Goal: Task Accomplishment & Management: Manage account settings

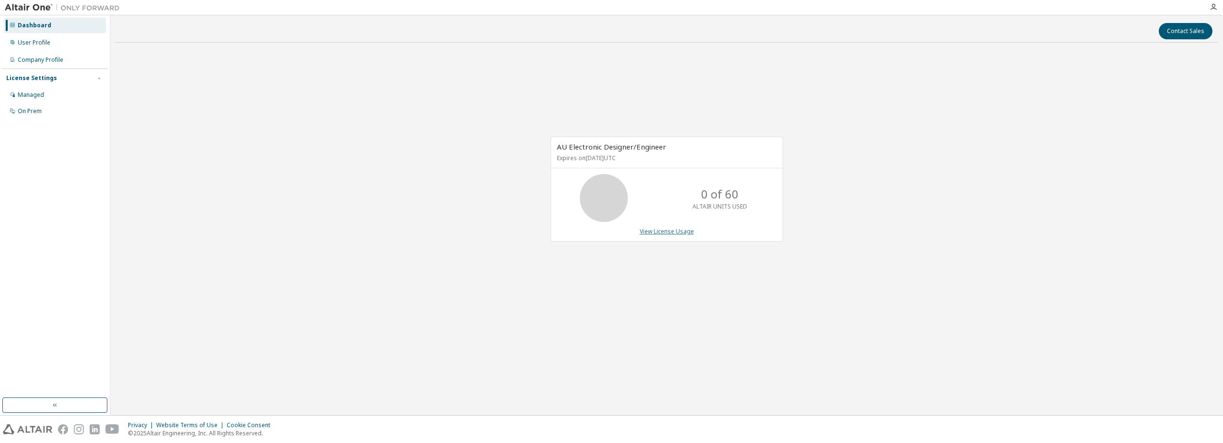
click at [673, 231] on link "View License Usage" at bounding box center [667, 231] width 54 height 8
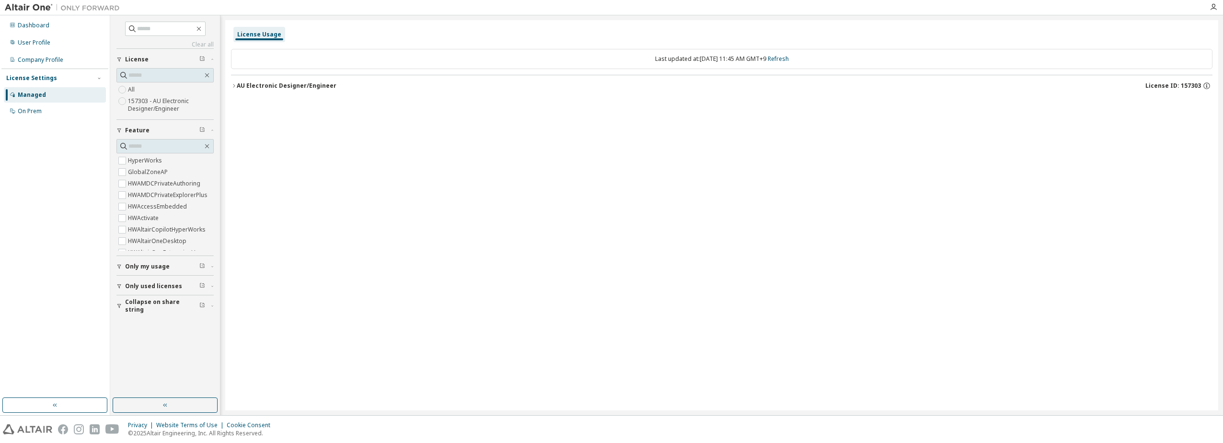
click at [1006, 168] on div "License Usage Last updated at: Mon 2025-09-29 11:45 AM GMT+9 Refresh AU Electro…" at bounding box center [721, 215] width 993 height 390
click at [1205, 87] on icon "button" at bounding box center [1206, 85] width 9 height 9
click at [1037, 258] on div "License Usage Last updated at: Mon 2025-09-29 11:45 AM GMT+9 Refresh AU Electro…" at bounding box center [721, 215] width 993 height 390
click at [1207, 85] on icon "button" at bounding box center [1206, 85] width 9 height 9
click at [608, 254] on div "License Usage Last updated at: Mon 2025-09-29 11:45 AM GMT+9 Refresh AU Electro…" at bounding box center [721, 215] width 993 height 390
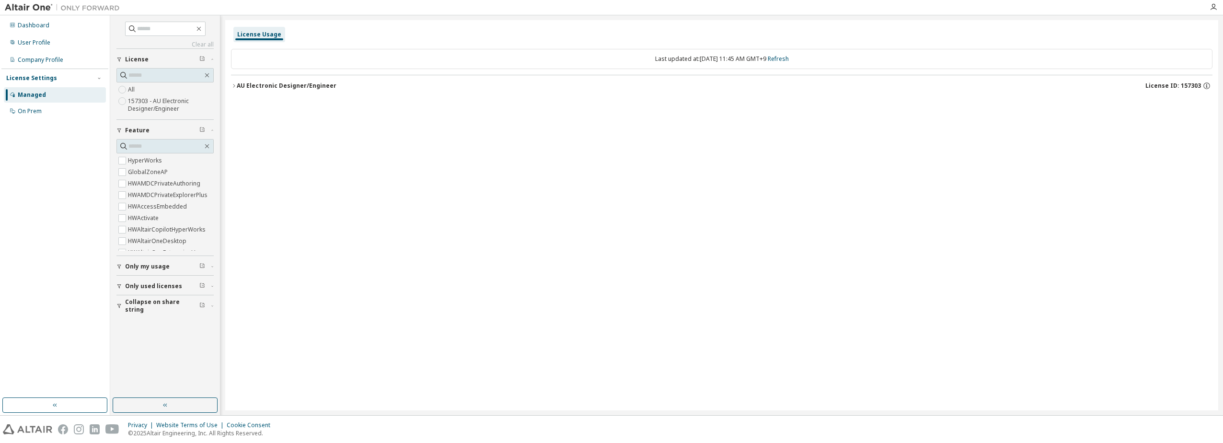
click at [38, 94] on div "Managed" at bounding box center [32, 95] width 28 height 8
click at [39, 24] on div "Dashboard" at bounding box center [34, 26] width 32 height 8
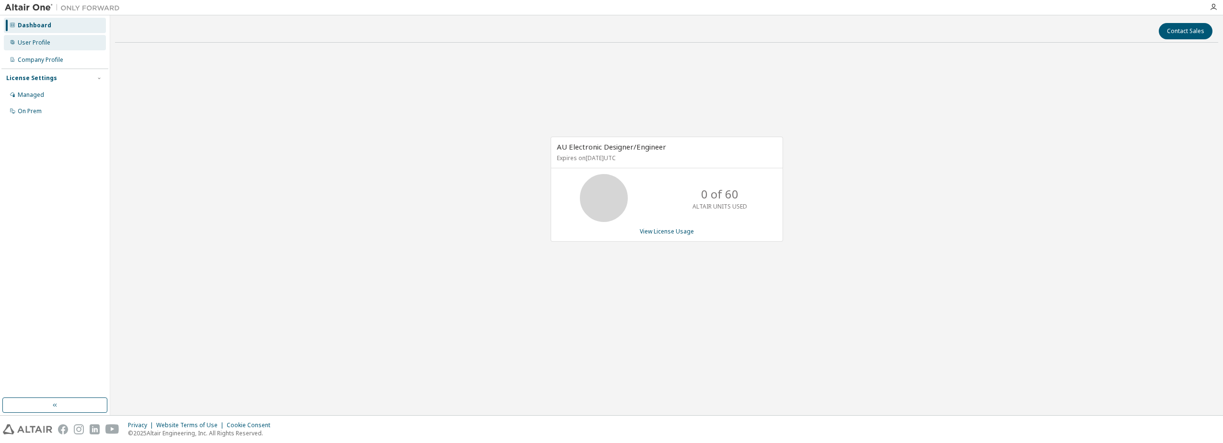
click at [46, 41] on div "User Profile" at bounding box center [34, 43] width 33 height 8
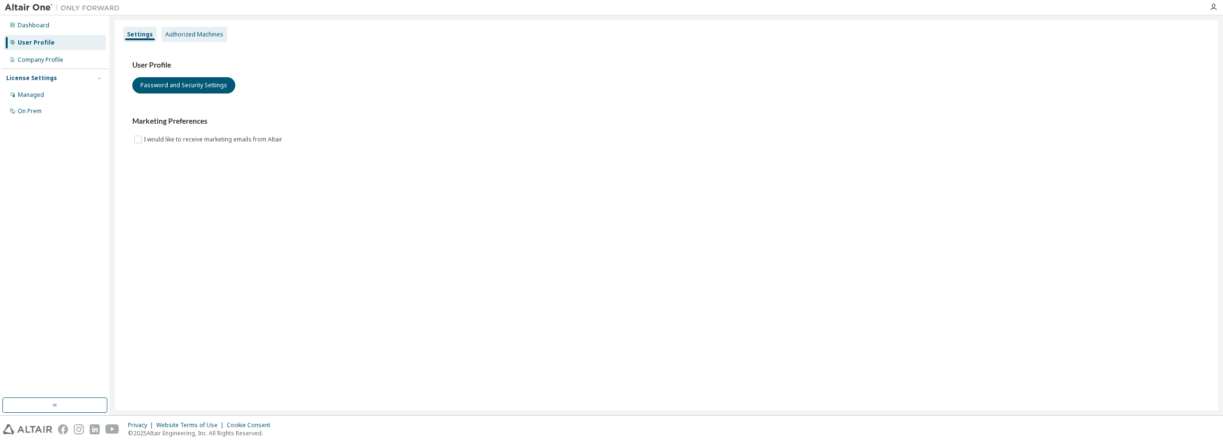
click at [202, 35] on div "Authorized Machines" at bounding box center [194, 35] width 58 height 8
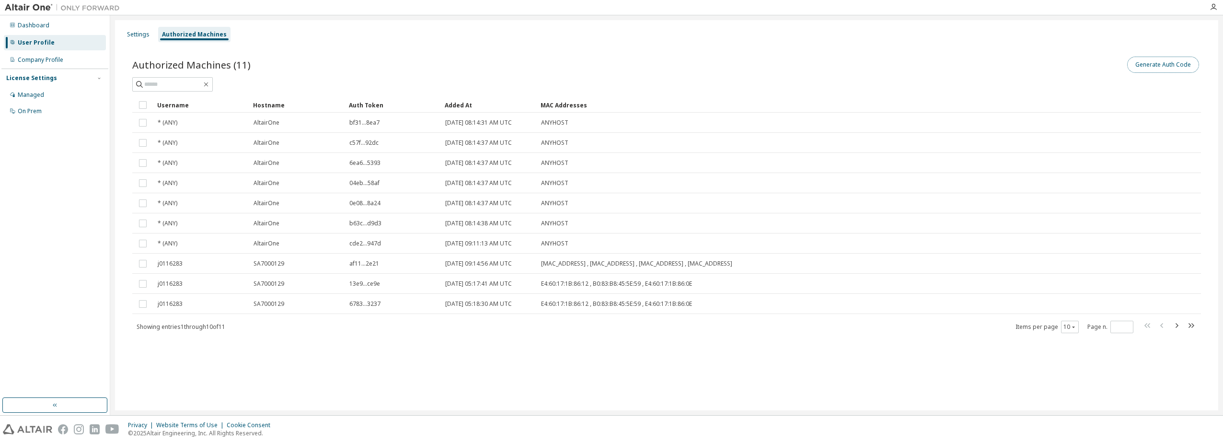
click at [1172, 65] on button "Generate Auth Code" at bounding box center [1163, 65] width 72 height 16
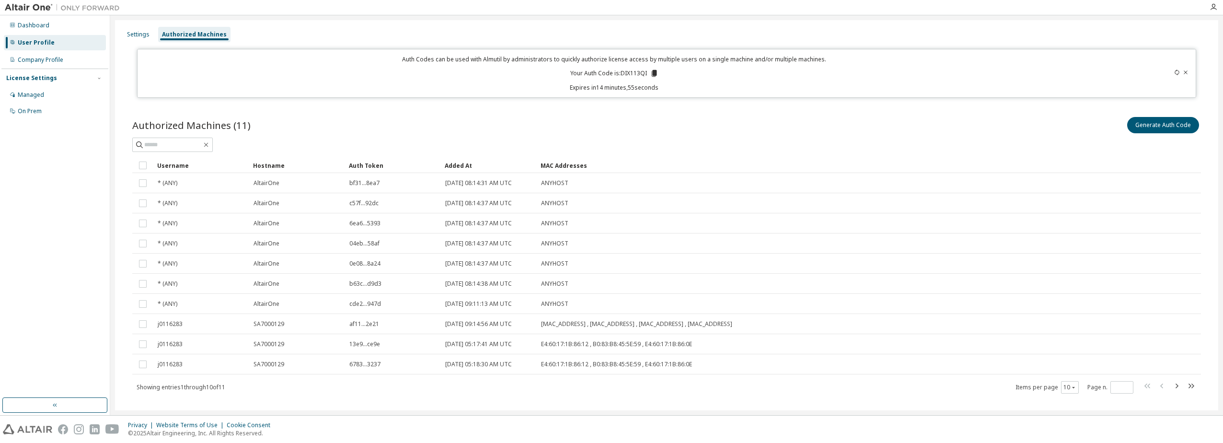
click at [1182, 73] on icon at bounding box center [1185, 72] width 6 height 6
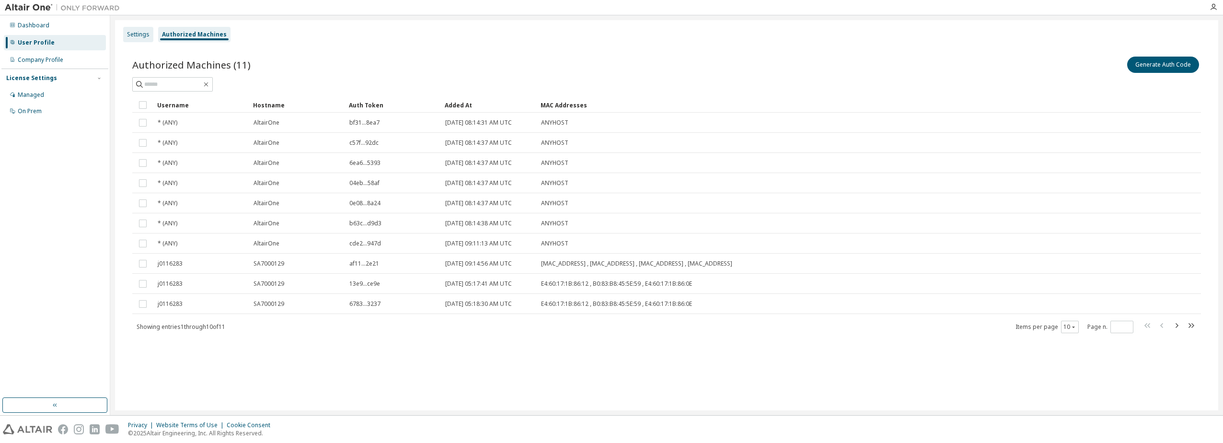
click at [137, 36] on div "Settings" at bounding box center [138, 35] width 23 height 8
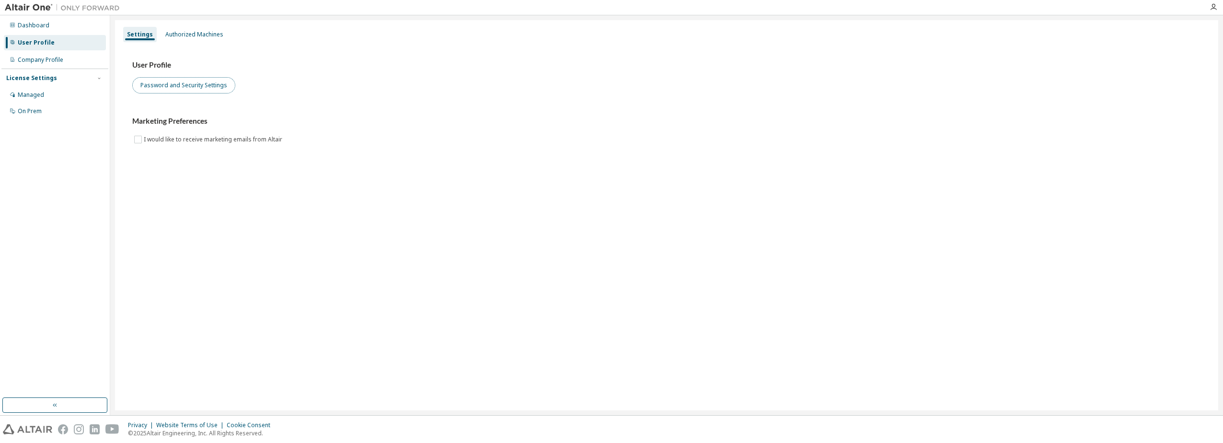
click at [188, 77] on button "Password and Security Settings" at bounding box center [183, 85] width 103 height 16
click at [29, 92] on div "Managed" at bounding box center [31, 95] width 26 height 8
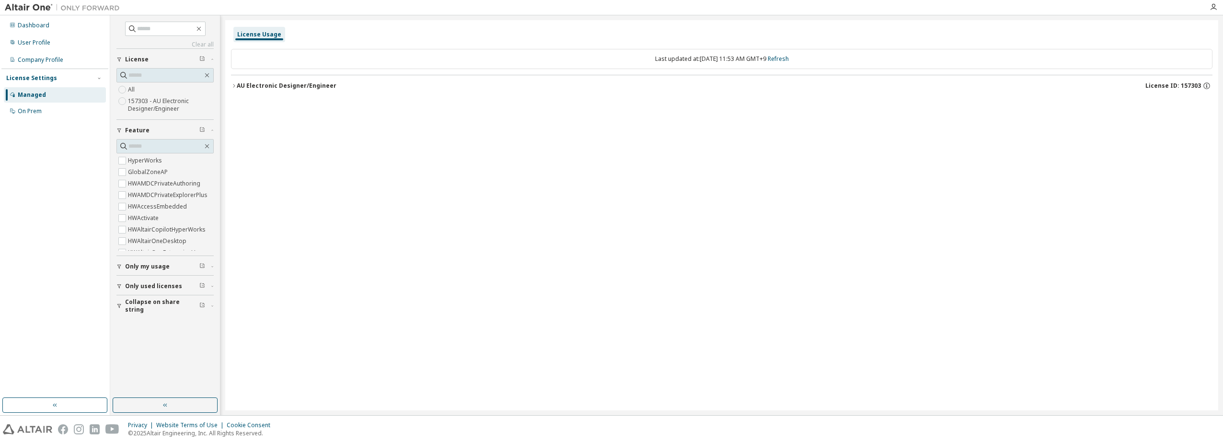
click at [209, 267] on icon "button" at bounding box center [212, 266] width 6 height 3
click at [212, 313] on icon "button" at bounding box center [212, 313] width 6 height 3
click at [210, 358] on div "Collapse on share string" at bounding box center [168, 361] width 86 height 15
click at [134, 91] on label "All" at bounding box center [132, 89] width 9 height 11
click at [143, 104] on label "157303 - AU Electronic Designer/Engineer" at bounding box center [171, 104] width 86 height 19
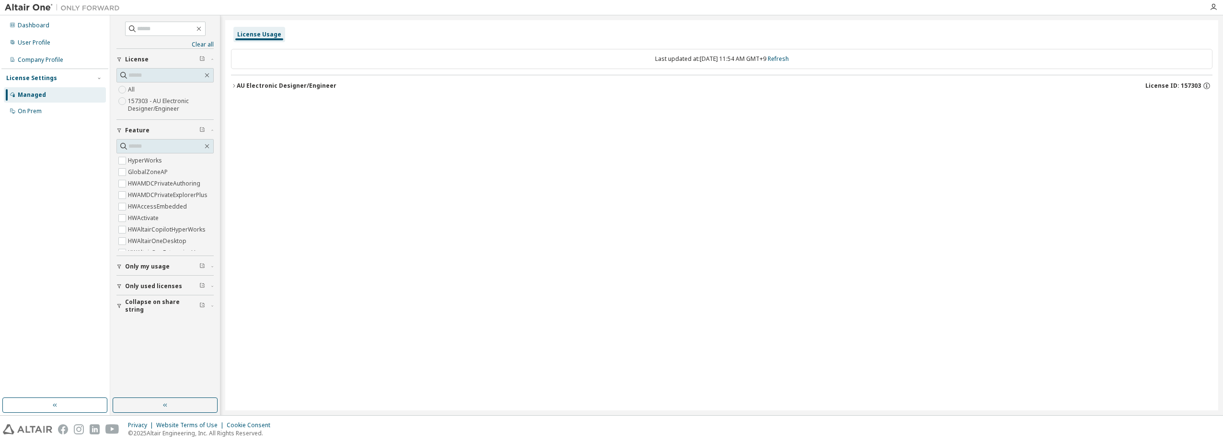
click at [232, 86] on icon "button" at bounding box center [234, 86] width 6 height 6
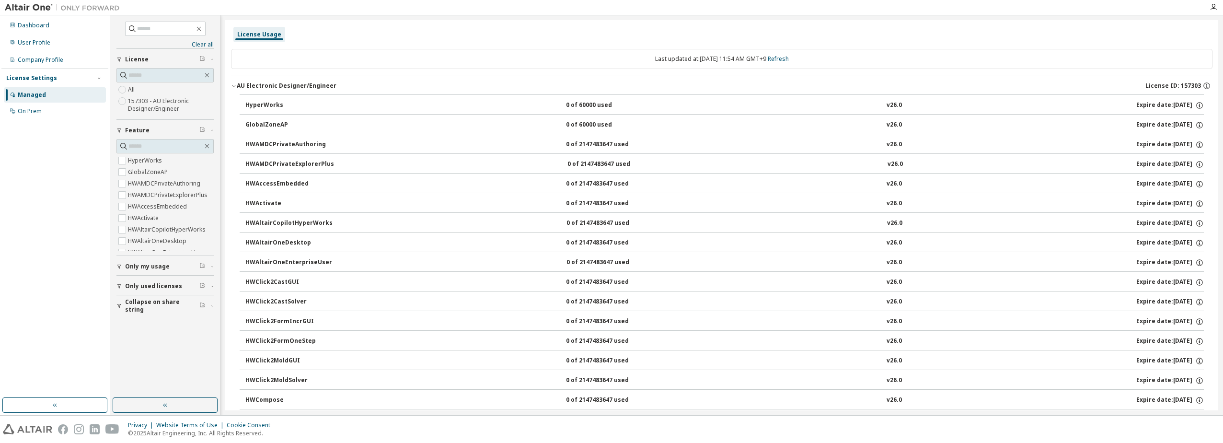
click at [134, 91] on label "All" at bounding box center [132, 89] width 9 height 11
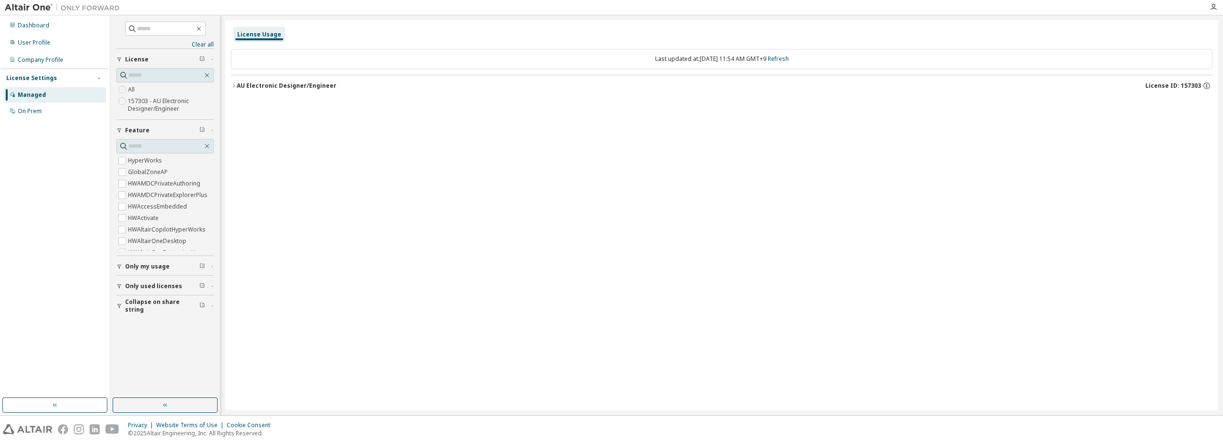
click at [234, 88] on icon "button" at bounding box center [234, 86] width 6 height 6
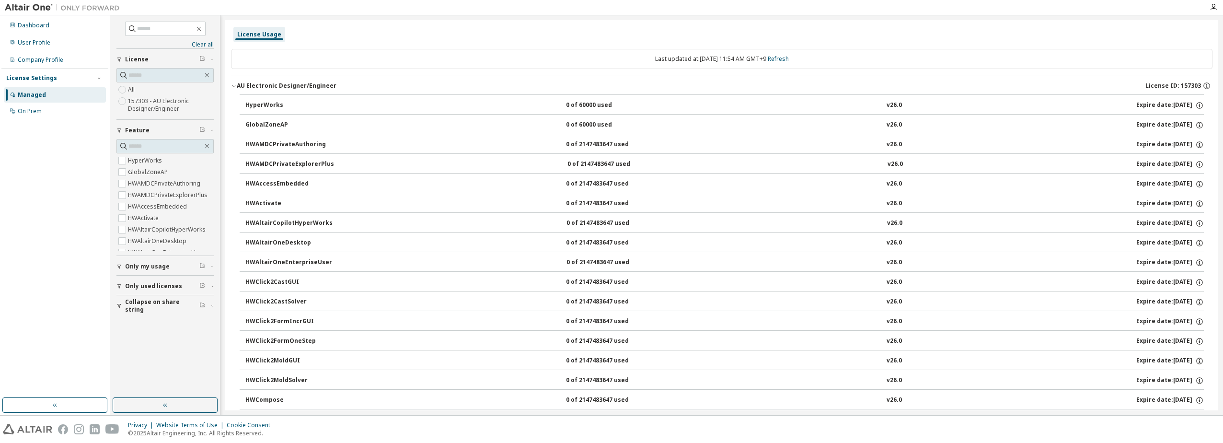
click at [234, 83] on icon "button" at bounding box center [234, 86] width 6 height 6
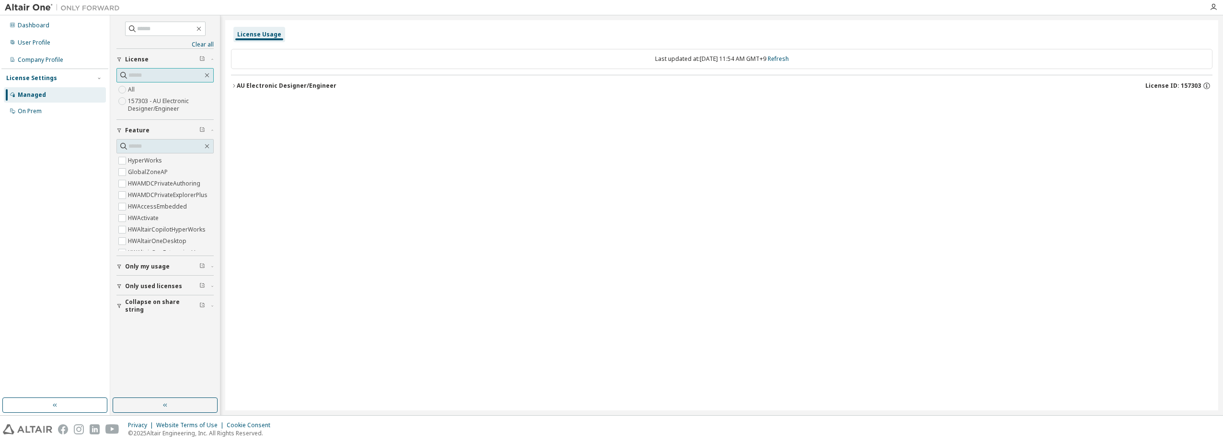
click at [138, 77] on input "text" at bounding box center [165, 75] width 74 height 10
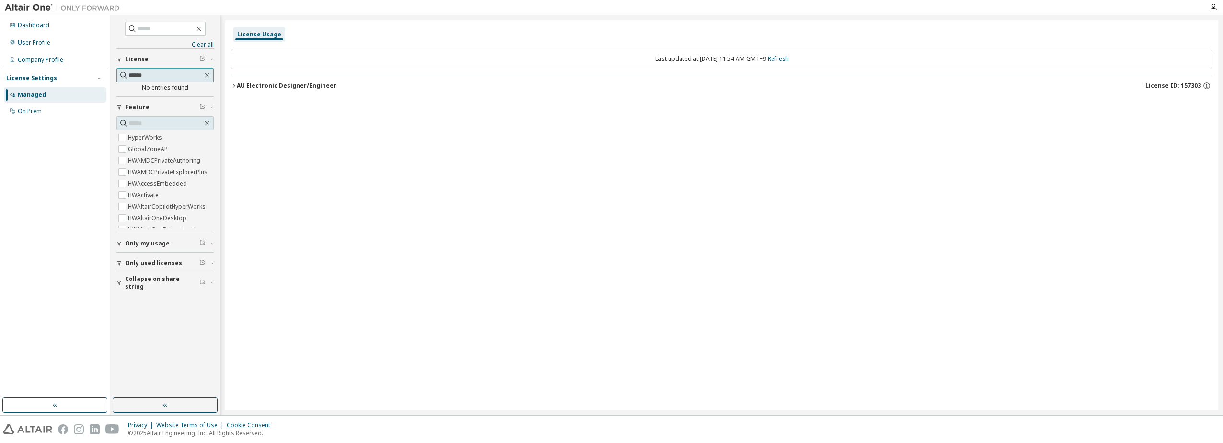
type input "******"
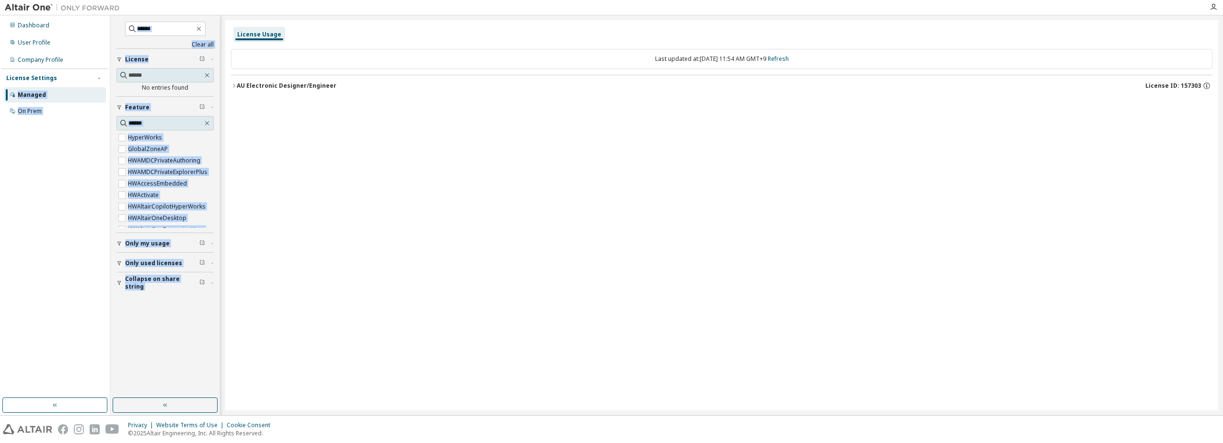
drag, startPoint x: 168, startPoint y: 70, endPoint x: 59, endPoint y: 75, distance: 108.9
click at [59, 75] on div "Dashboard User Profile Company Profile License Settings Managed On Prem Clear a…" at bounding box center [611, 215] width 1223 height 400
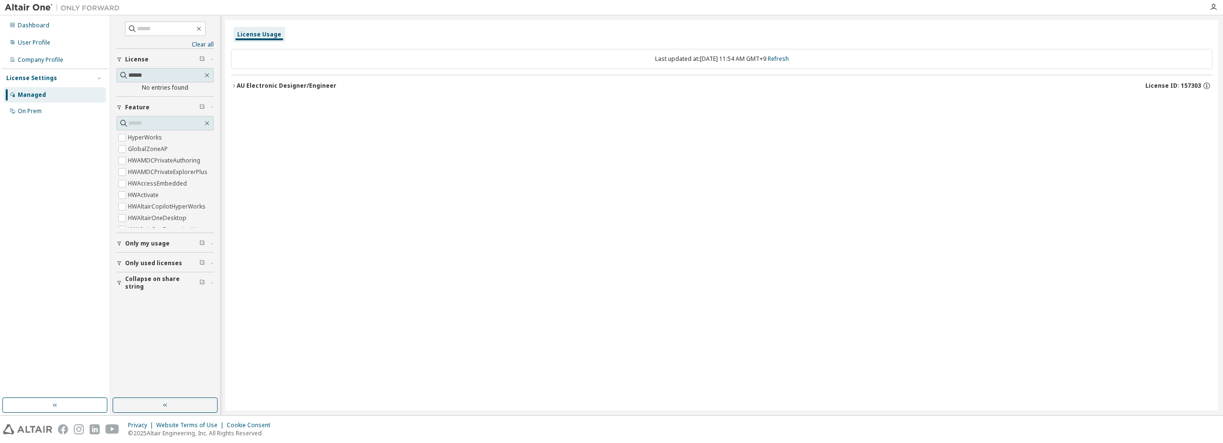
click at [354, 230] on div "License Usage Last updated at: Mon 2025-09-29 11:54 AM GMT+9 Refresh AU Electro…" at bounding box center [721, 215] width 993 height 390
click at [202, 44] on link "Clear all" at bounding box center [164, 45] width 97 height 8
click at [211, 73] on span "******" at bounding box center [164, 75] width 97 height 14
click at [207, 74] on icon "button" at bounding box center [207, 75] width 8 height 8
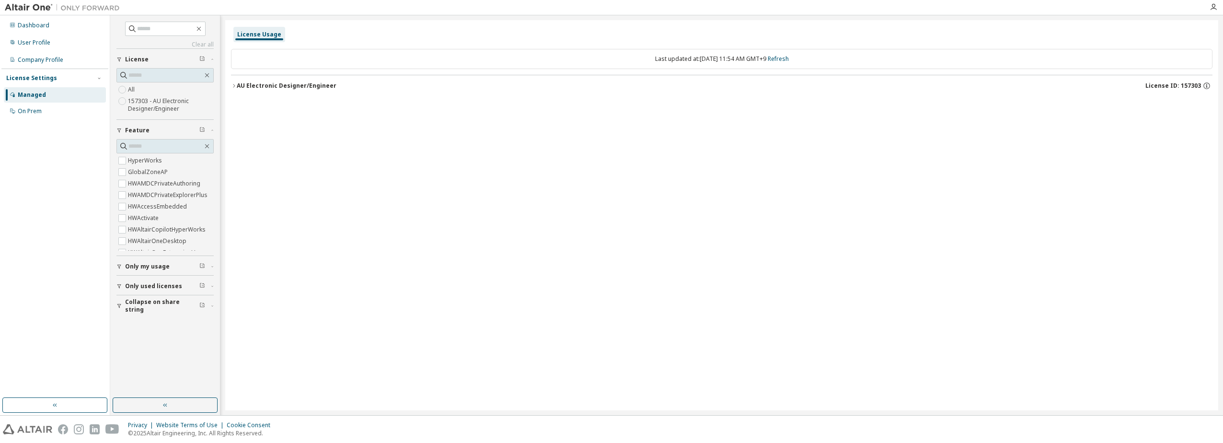
click at [898, 201] on div "License Usage Last updated at: Mon 2025-09-29 11:54 AM GMT+9 Refresh AU Electro…" at bounding box center [721, 215] width 993 height 390
click at [41, 25] on div "Dashboard" at bounding box center [34, 26] width 32 height 8
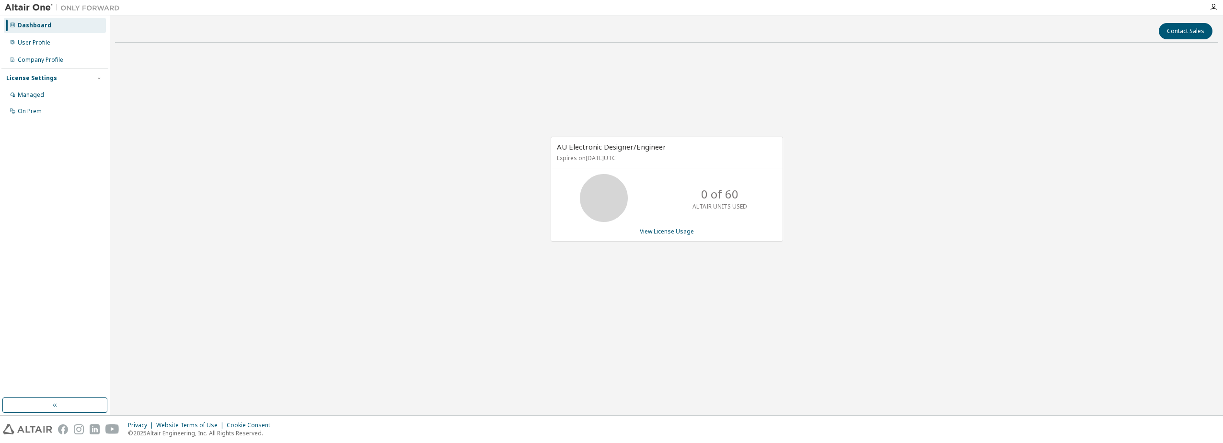
click at [680, 236] on div "AU Electronic Designer/Engineer Expires on June 30, 2026 UTC 0 of 60 ALTAIR UNI…" at bounding box center [666, 189] width 232 height 105
click at [682, 232] on link "View License Usage" at bounding box center [667, 231] width 54 height 8
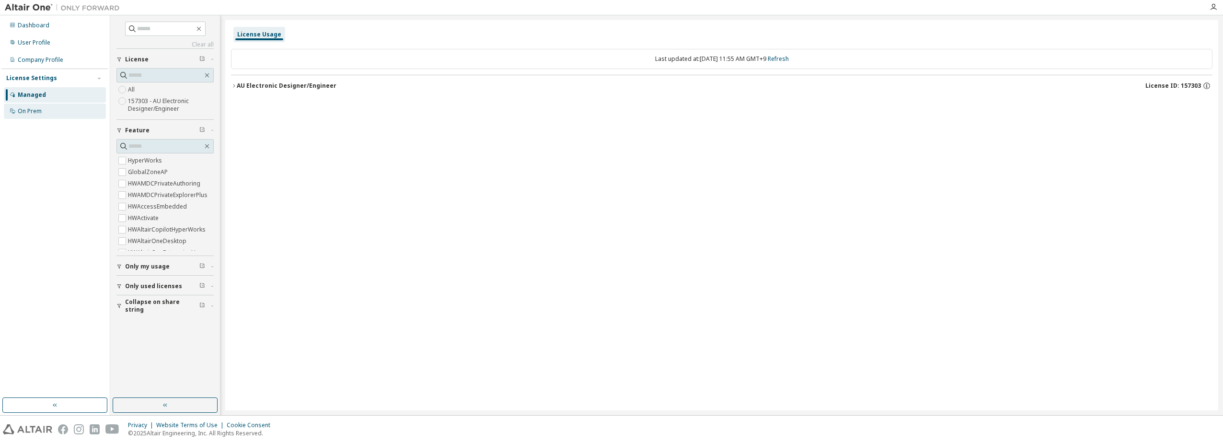
click at [43, 112] on div "On Prem" at bounding box center [55, 110] width 102 height 15
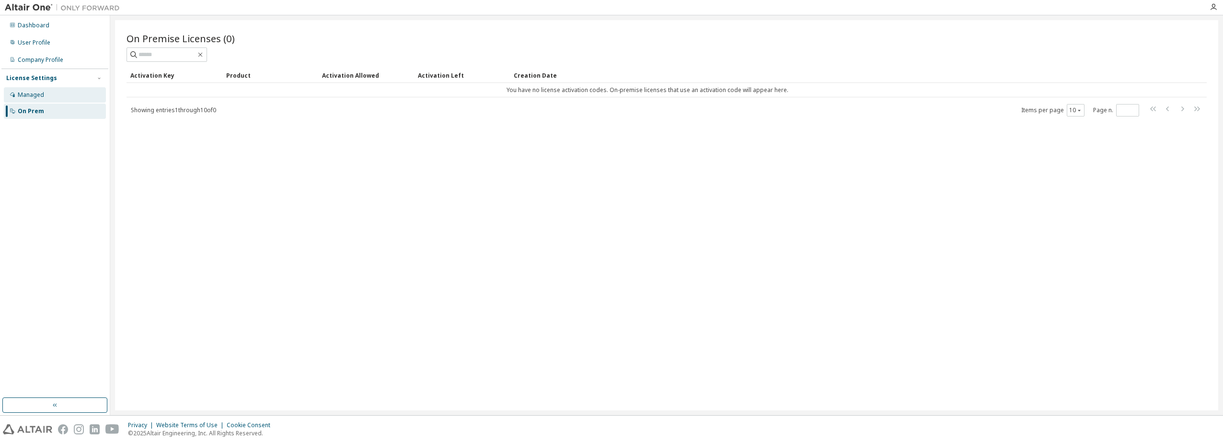
click at [38, 98] on div "Managed" at bounding box center [31, 95] width 26 height 8
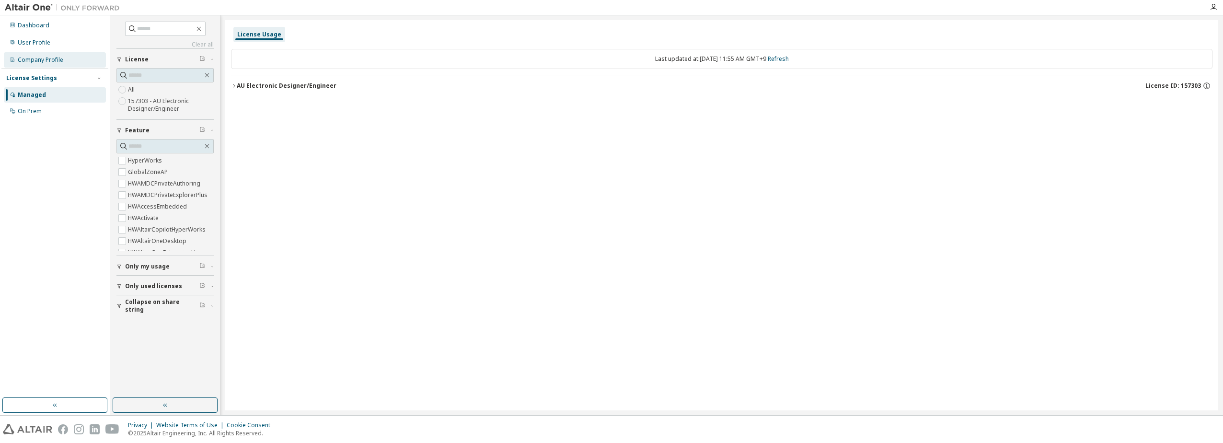
click at [70, 60] on div "Company Profile" at bounding box center [55, 59] width 102 height 15
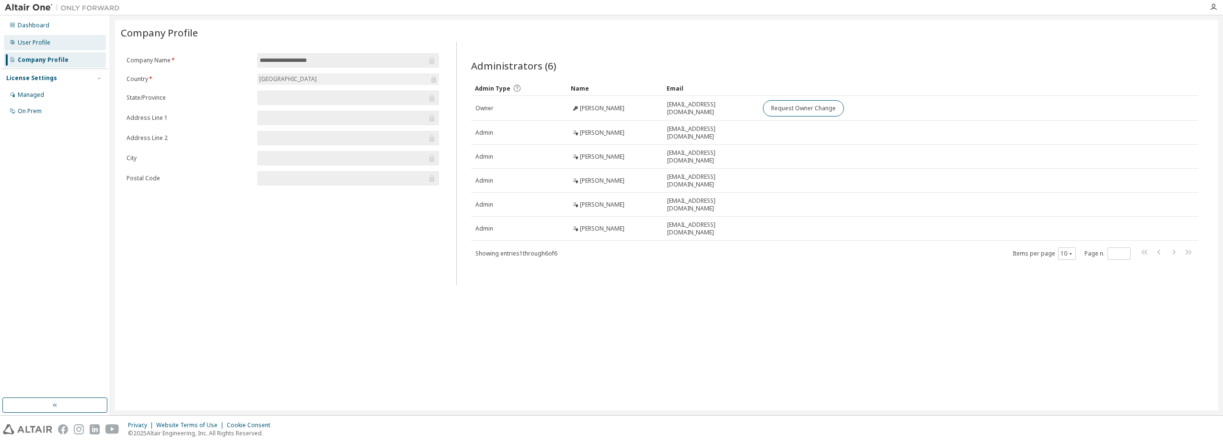
click at [23, 42] on div "User Profile" at bounding box center [34, 43] width 33 height 8
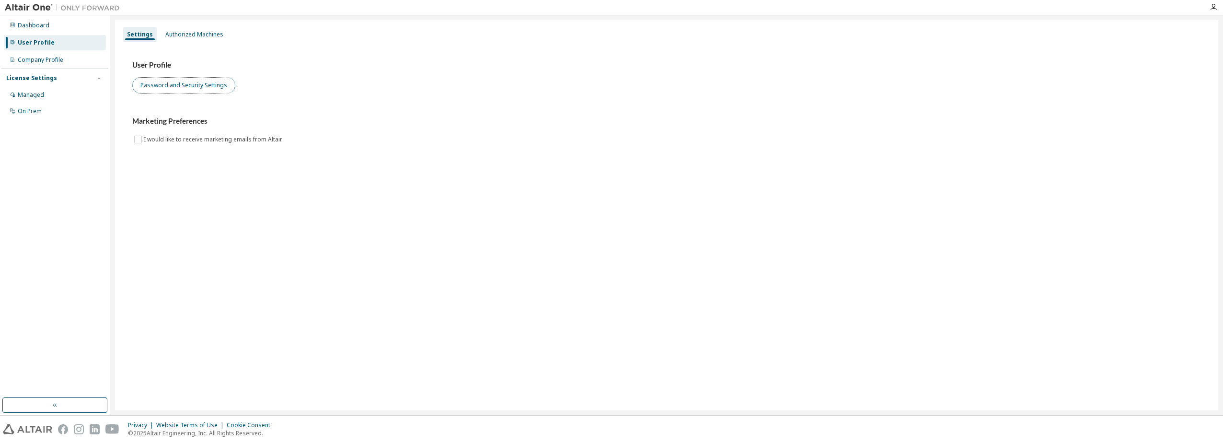
click at [190, 83] on button "Password and Security Settings" at bounding box center [183, 85] width 103 height 16
click at [397, 174] on div "Settings Authorized Machines User Profile Password and Security Settings Market…" at bounding box center [666, 215] width 1103 height 390
click at [206, 31] on div "Authorized Machines" at bounding box center [194, 35] width 58 height 8
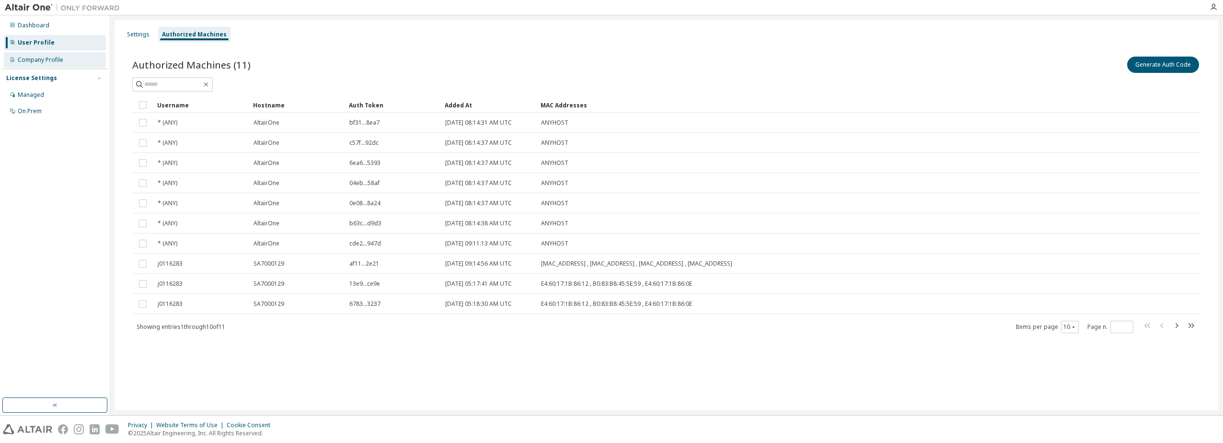
click at [37, 59] on div "Company Profile" at bounding box center [41, 60] width 46 height 8
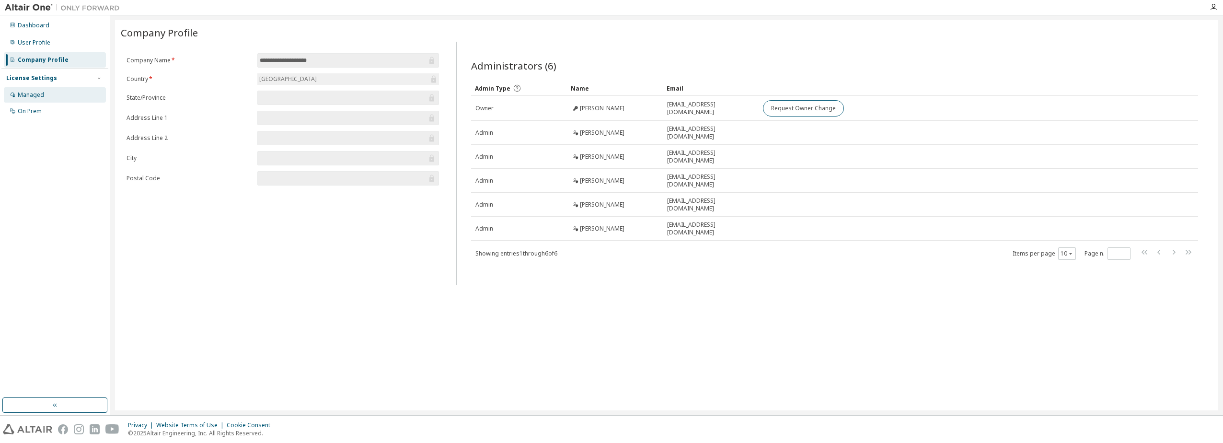
click at [27, 94] on div "Managed" at bounding box center [31, 95] width 26 height 8
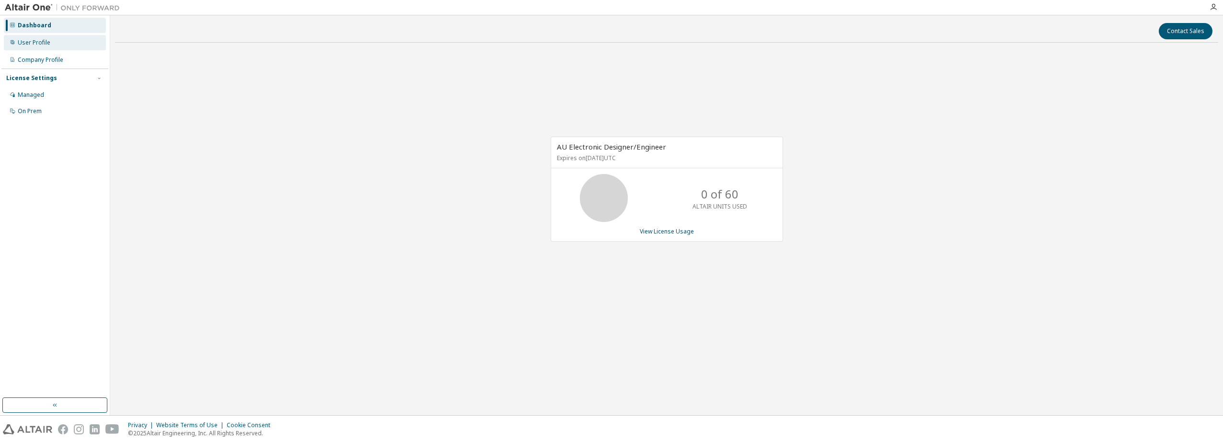
click at [35, 42] on div "User Profile" at bounding box center [34, 43] width 33 height 8
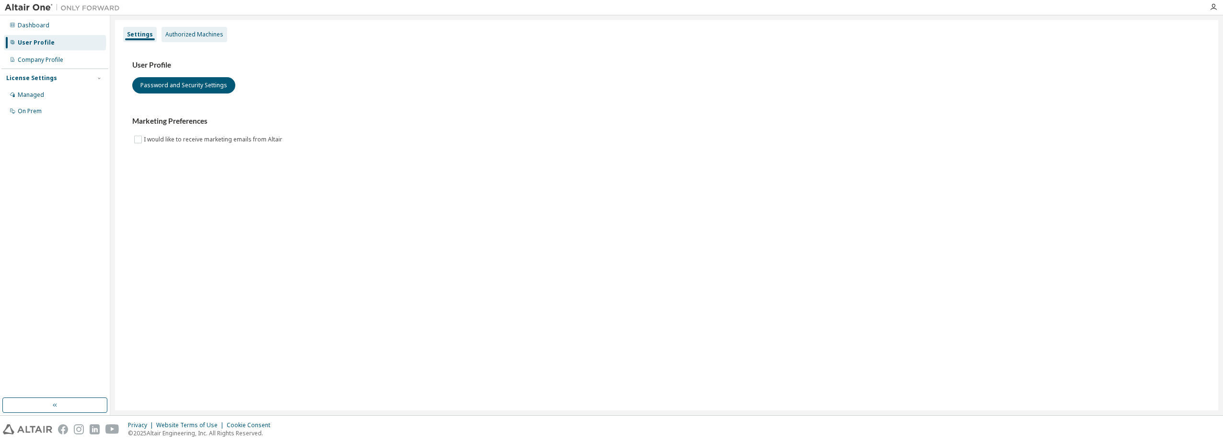
click at [207, 34] on div "Authorized Machines" at bounding box center [194, 35] width 58 height 8
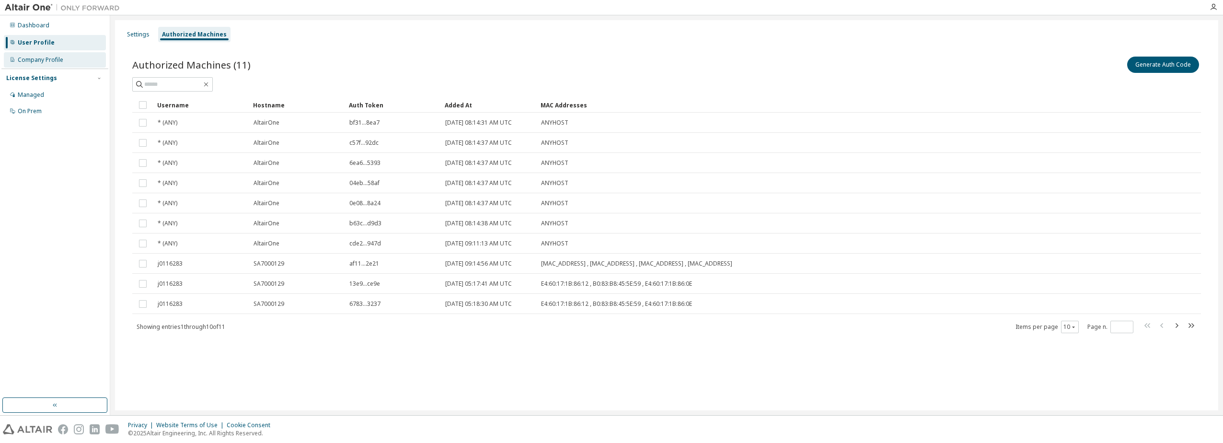
click at [51, 66] on div "Company Profile" at bounding box center [55, 59] width 102 height 15
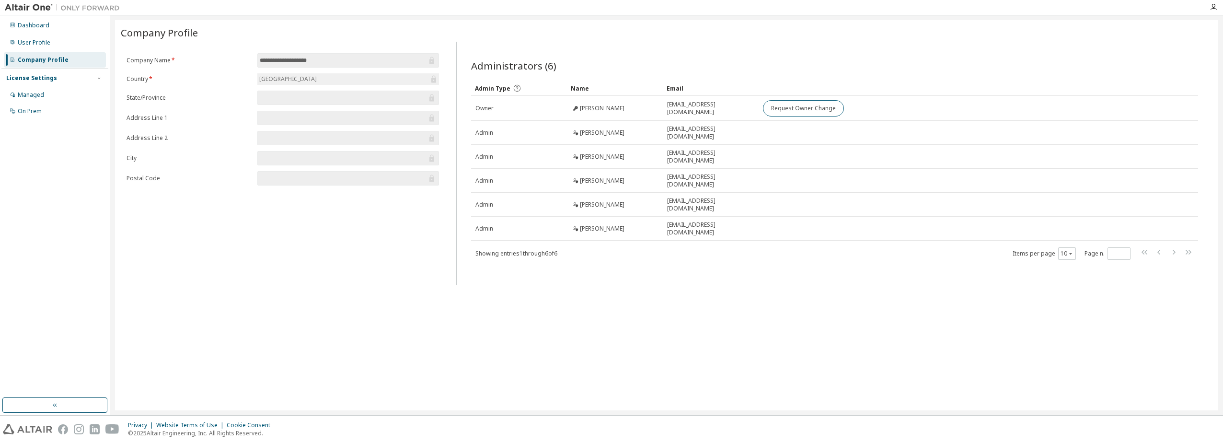
click at [688, 296] on div "**********" at bounding box center [666, 215] width 1103 height 390
click at [58, 77] on div "License Settings" at bounding box center [54, 78] width 97 height 9
click at [88, 77] on div "License Settings" at bounding box center [54, 78] width 97 height 9
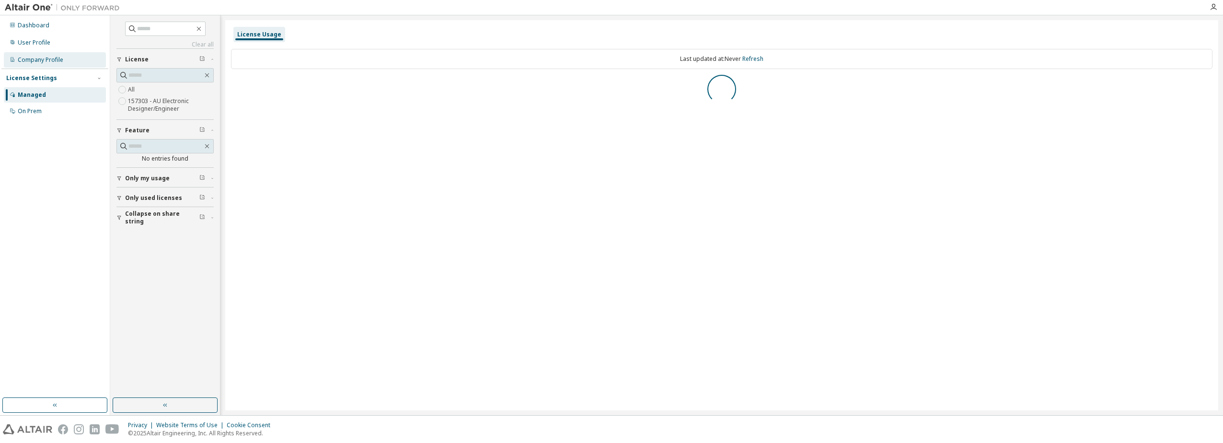
click at [24, 58] on div "Company Profile" at bounding box center [41, 60] width 46 height 8
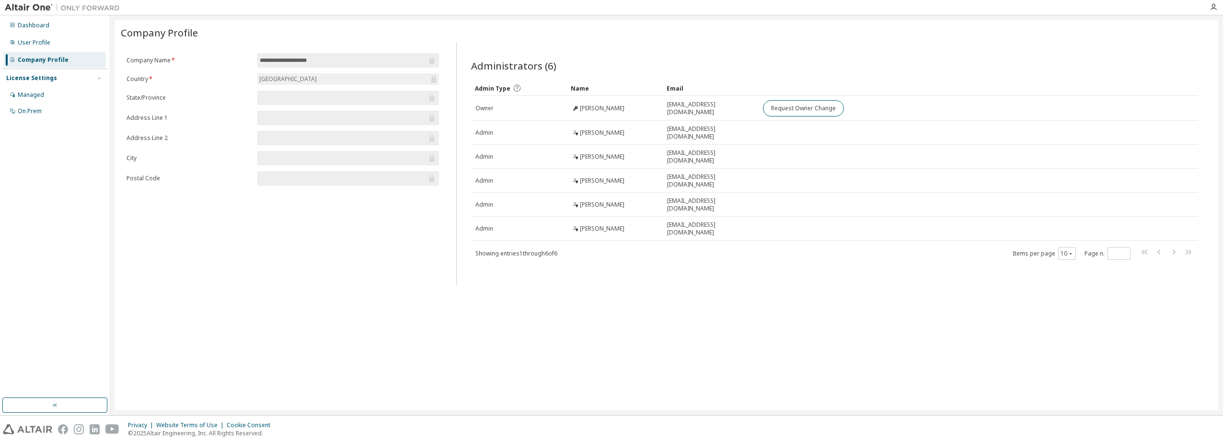
click at [622, 334] on div "**********" at bounding box center [666, 215] width 1103 height 390
click at [30, 91] on div "Managed" at bounding box center [31, 95] width 26 height 8
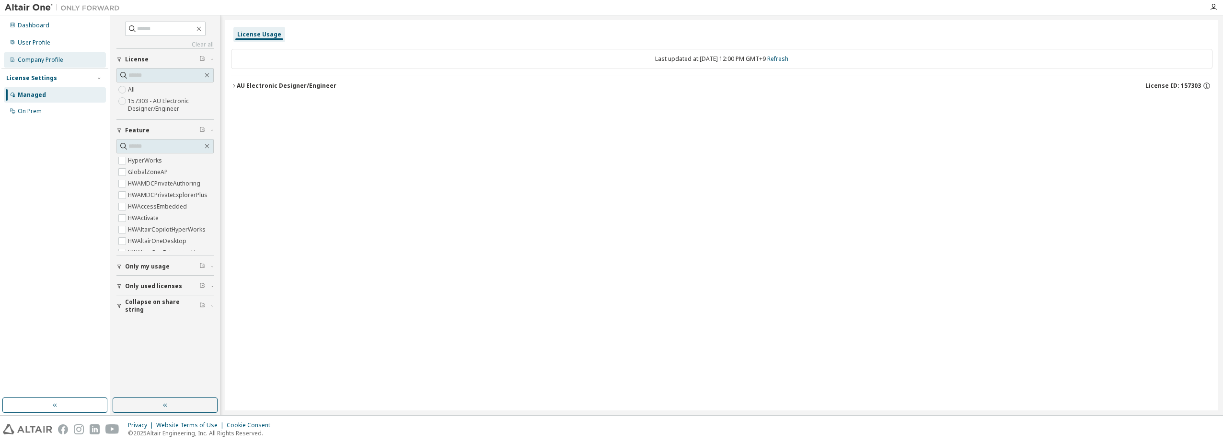
click at [45, 63] on div "Company Profile" at bounding box center [41, 60] width 46 height 8
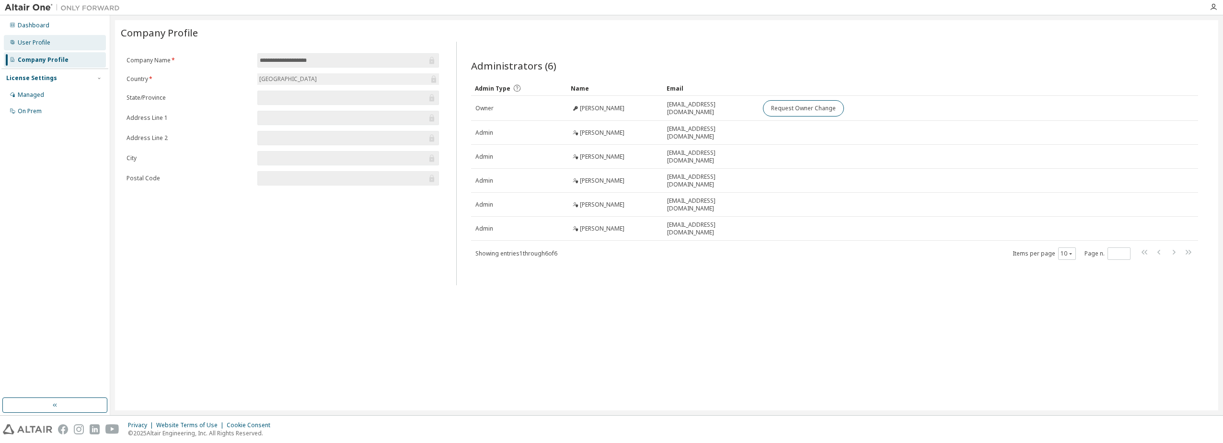
click at [31, 45] on div "User Profile" at bounding box center [34, 43] width 33 height 8
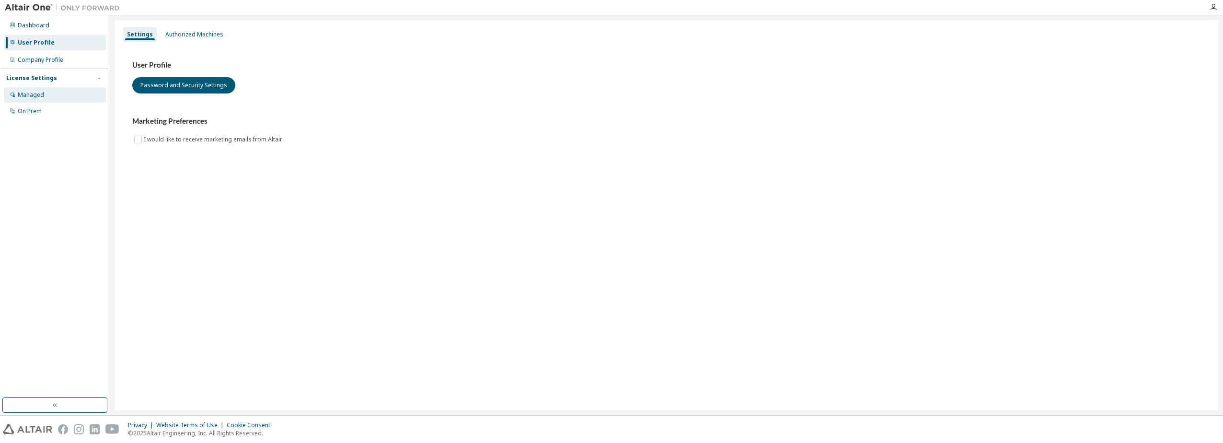
click at [27, 96] on div "Managed" at bounding box center [31, 95] width 26 height 8
click at [27, 93] on div "Managed" at bounding box center [31, 95] width 26 height 8
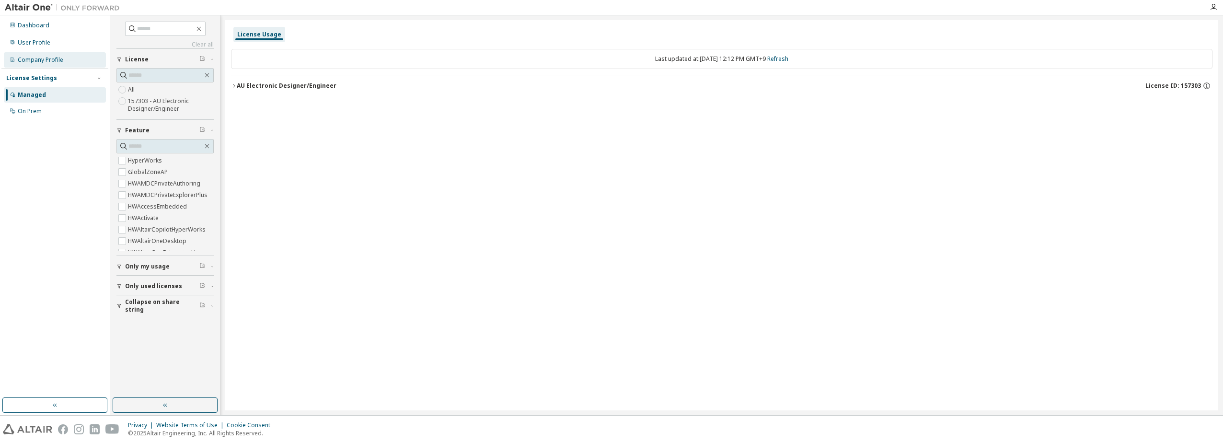
drag, startPoint x: 41, startPoint y: 56, endPoint x: 34, endPoint y: 57, distance: 6.4
click at [41, 56] on div "Company Profile" at bounding box center [41, 60] width 46 height 8
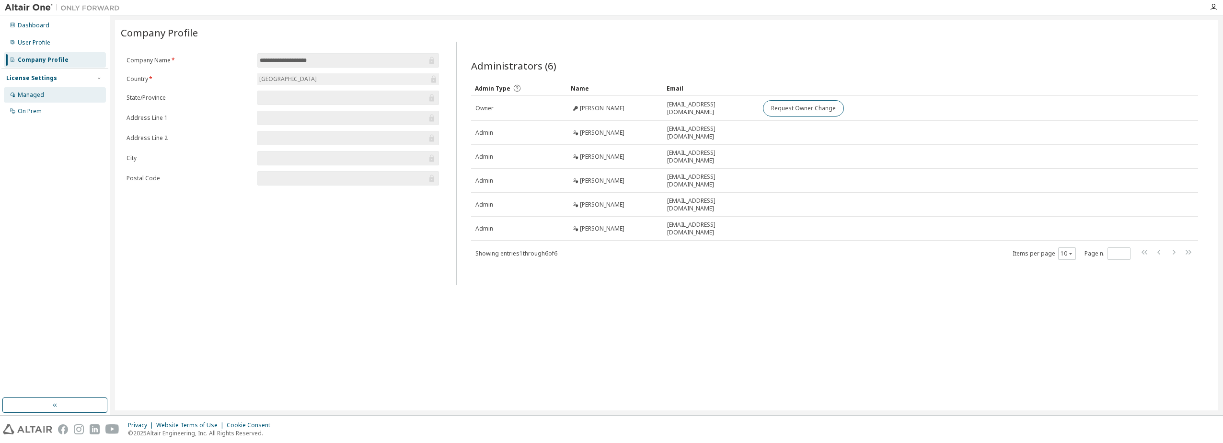
click at [29, 95] on div "Managed" at bounding box center [31, 95] width 26 height 8
